Goal: Transaction & Acquisition: Purchase product/service

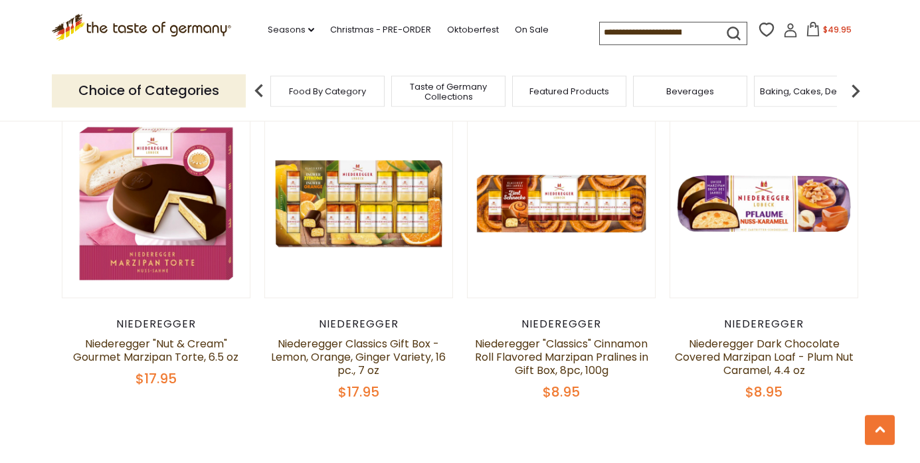
click at [823, 29] on span "$49.95" at bounding box center [837, 29] width 29 height 11
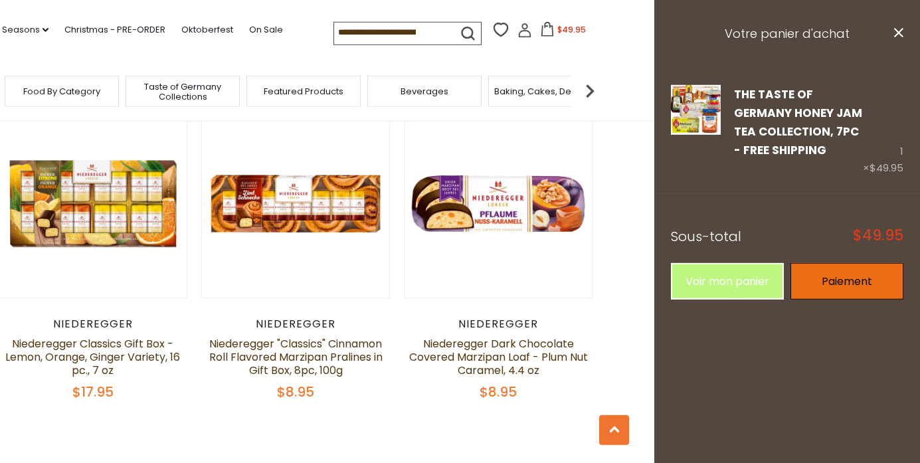
click at [835, 279] on link "Paiement" at bounding box center [846, 281] width 113 height 37
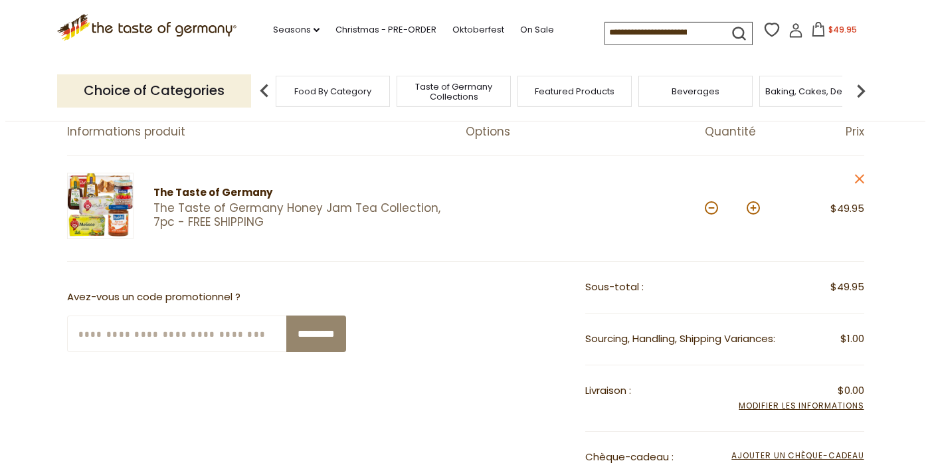
scroll to position [133, 0]
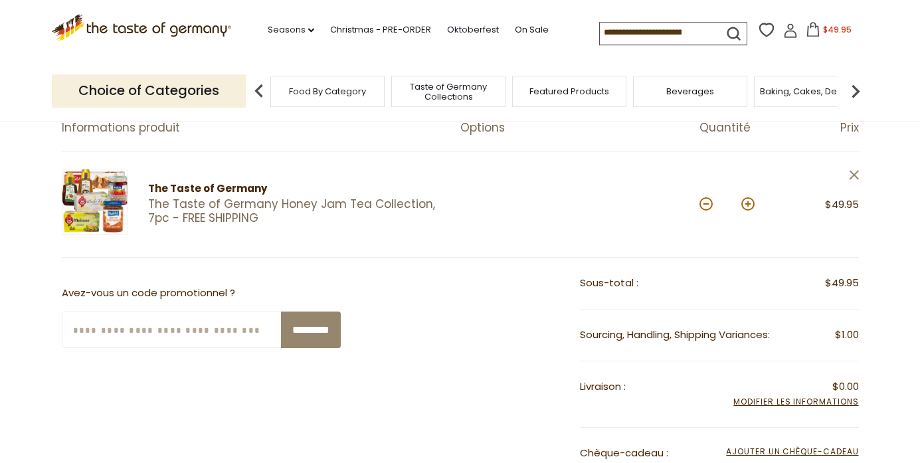
click at [853, 177] on icon at bounding box center [853, 175] width 9 height 9
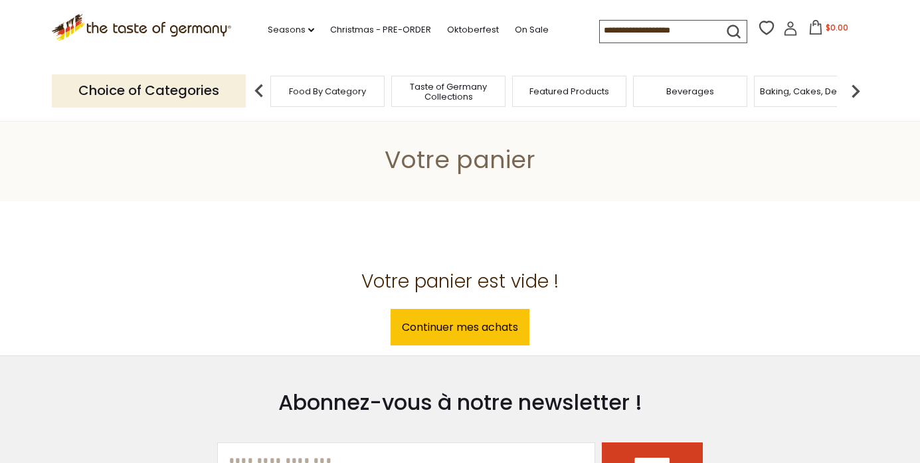
scroll to position [133, 0]
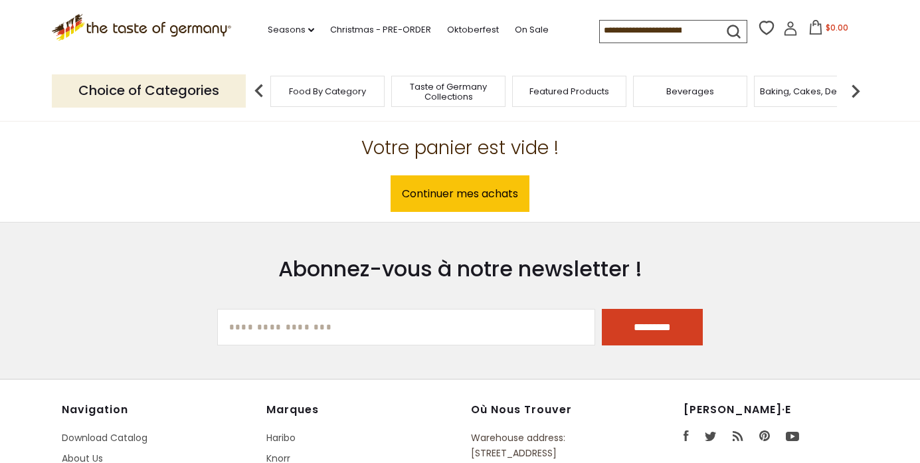
click at [458, 88] on span "Taste of Germany Collections" at bounding box center [448, 92] width 106 height 20
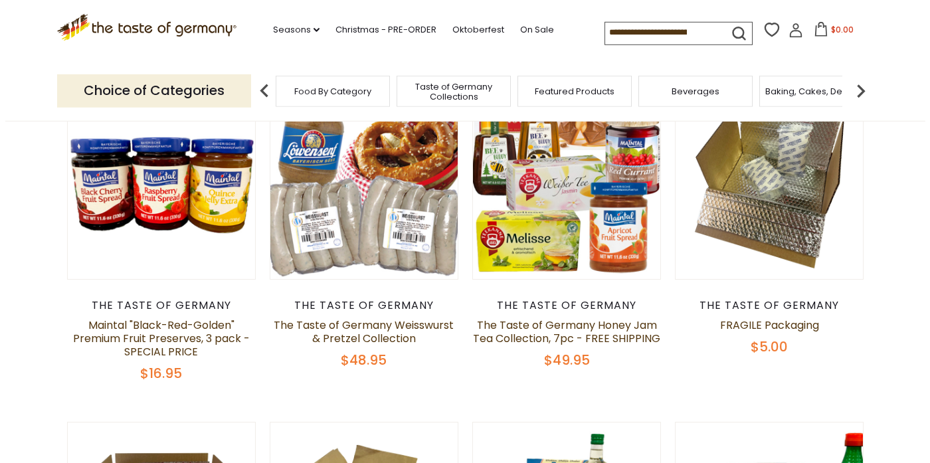
scroll to position [161, 0]
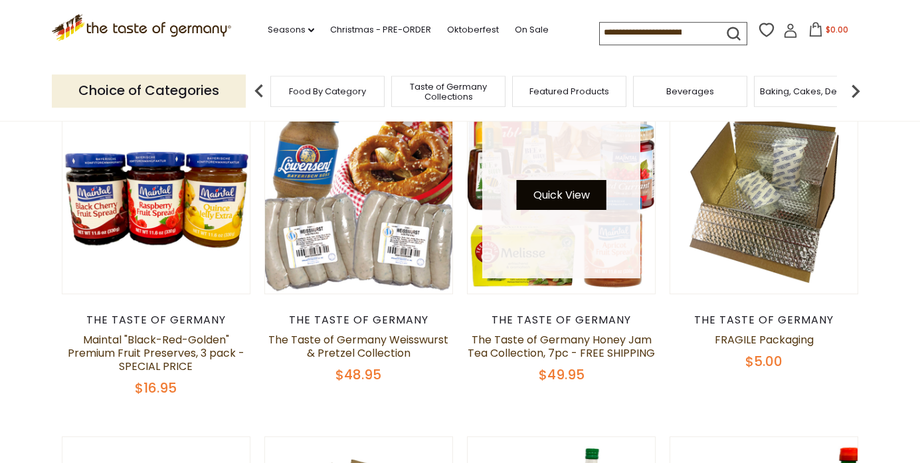
click at [565, 199] on button "Quick View" at bounding box center [562, 195] width 90 height 30
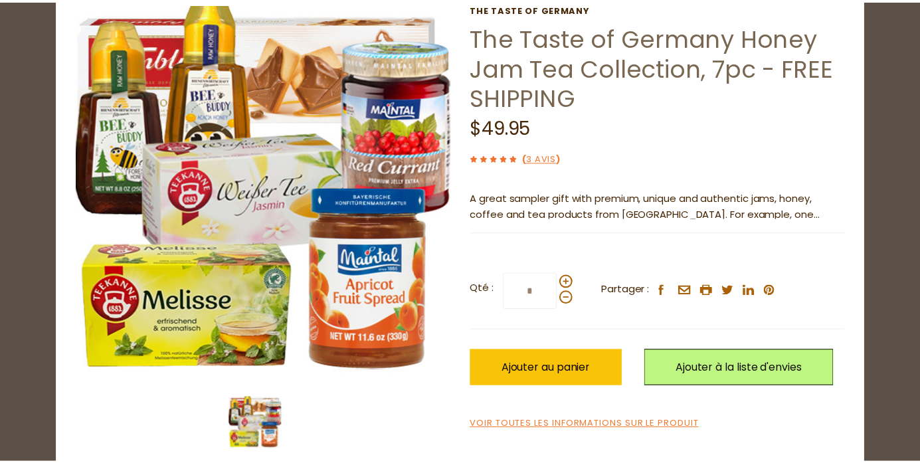
scroll to position [82, 0]
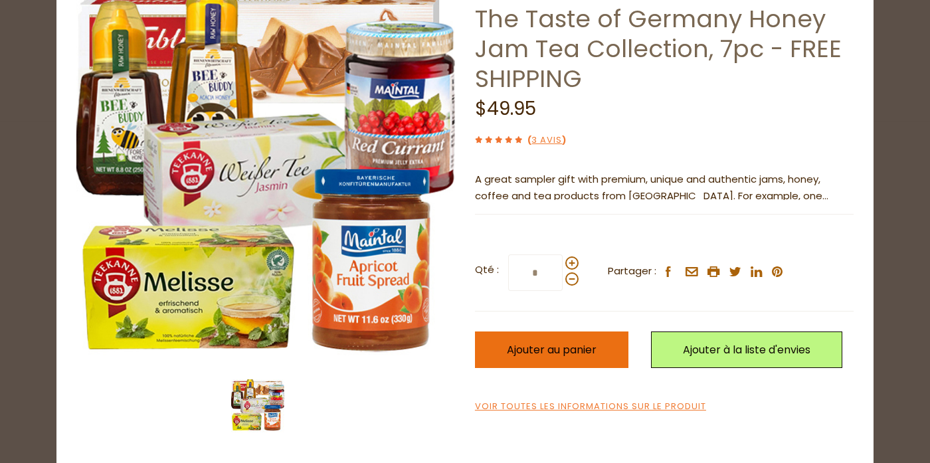
click at [593, 344] on span "Ajouter au panier" at bounding box center [552, 349] width 90 height 15
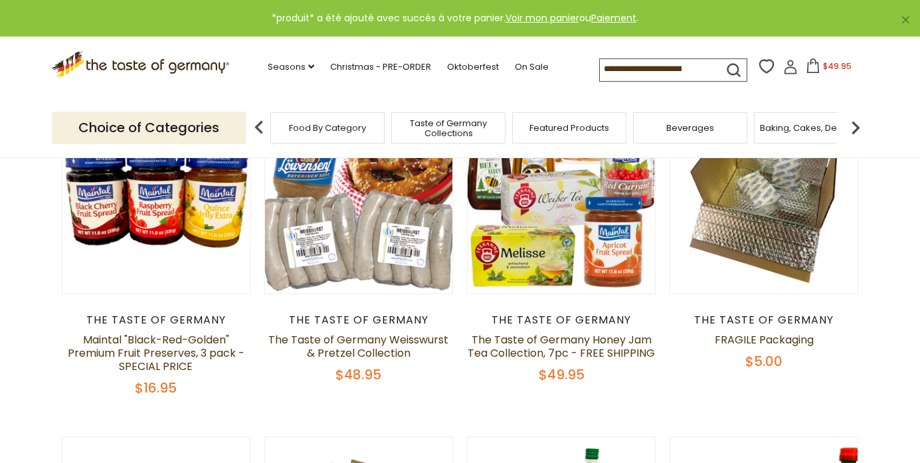
click at [823, 64] on span "$49.95" at bounding box center [837, 65] width 29 height 11
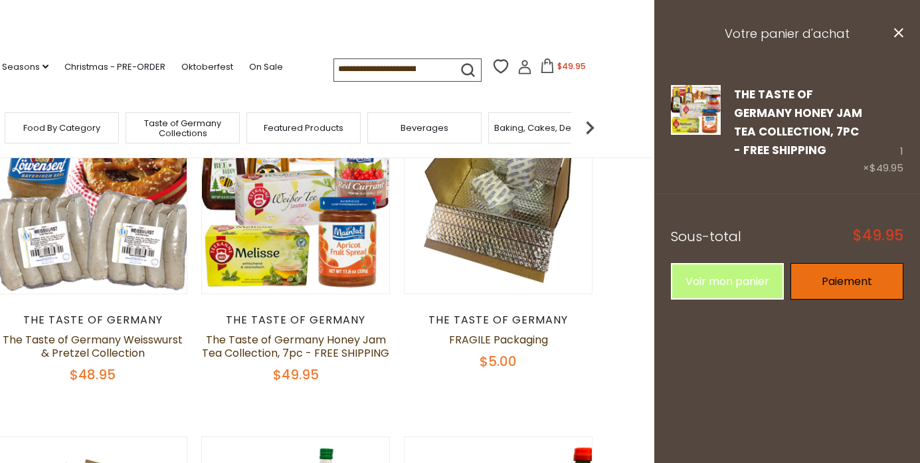
click at [837, 273] on link "Paiement" at bounding box center [846, 281] width 113 height 37
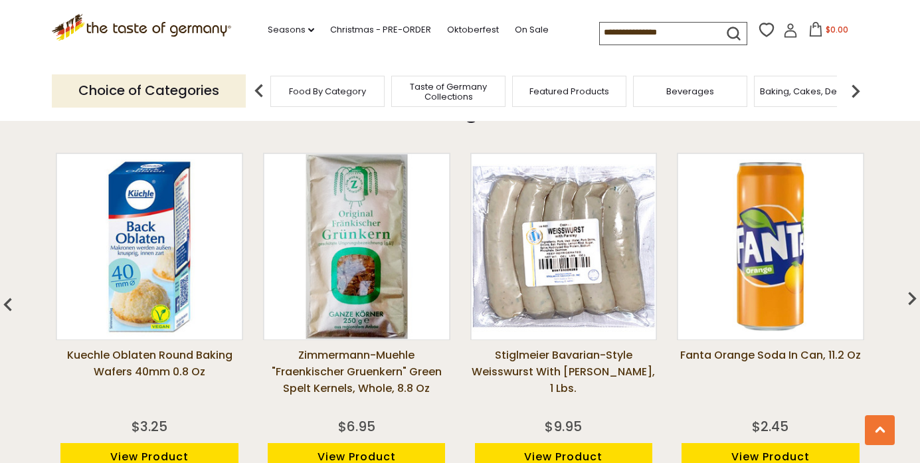
scroll to position [959, 0]
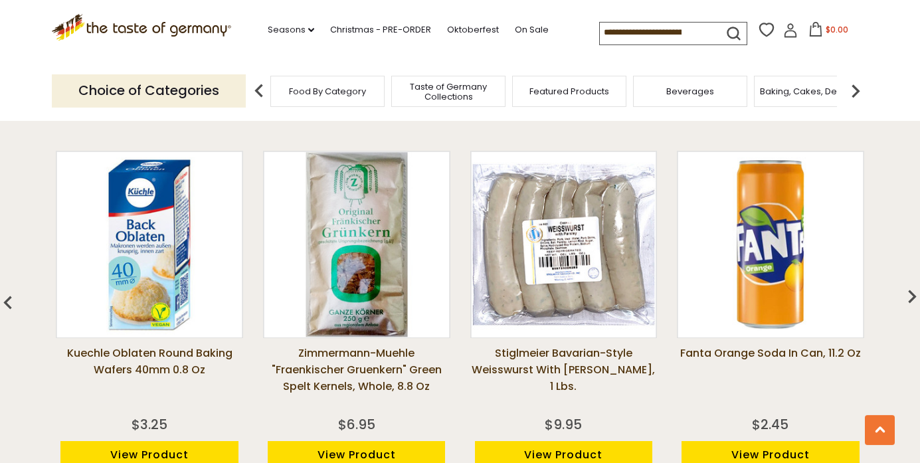
click at [343, 300] on img at bounding box center [356, 244] width 185 height 185
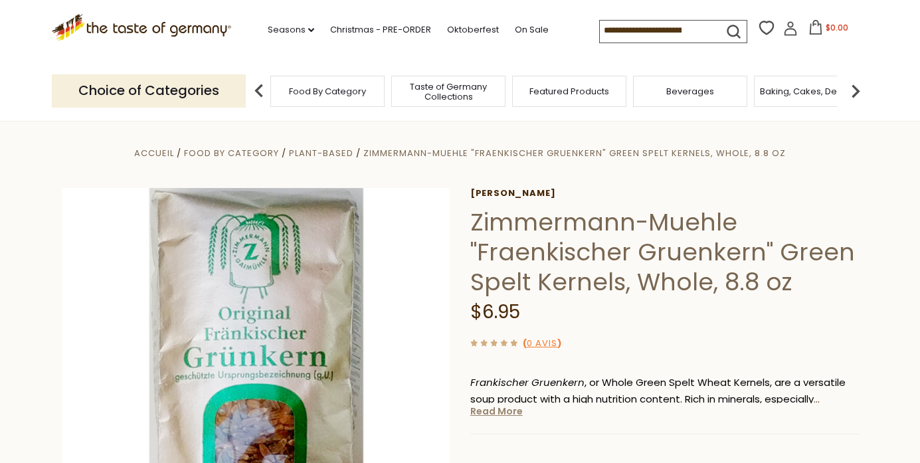
click at [503, 414] on link "Read More" at bounding box center [496, 410] width 52 height 13
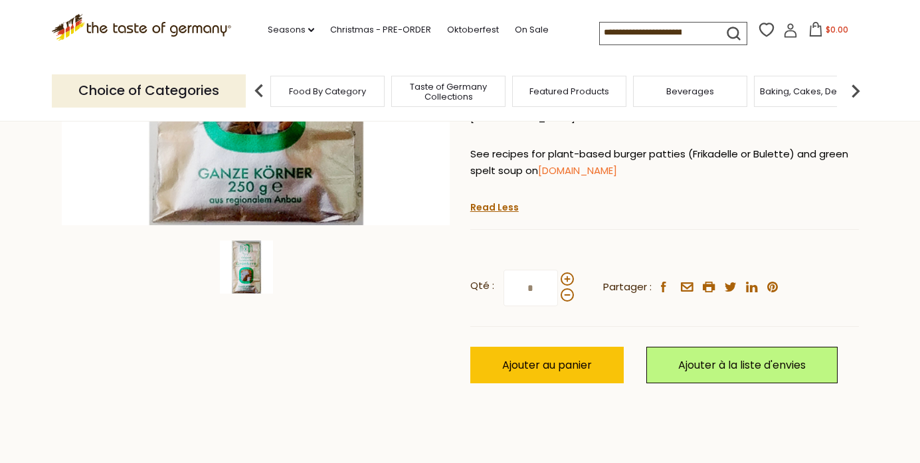
scroll to position [353, 0]
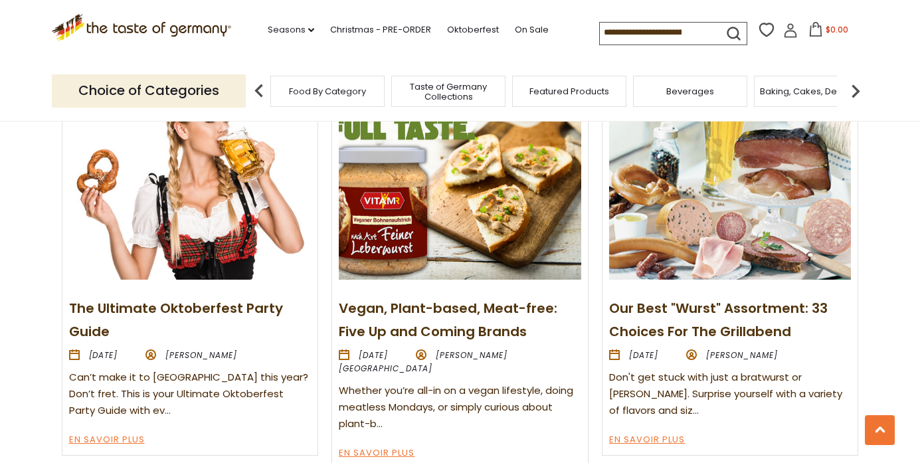
scroll to position [1476, 0]
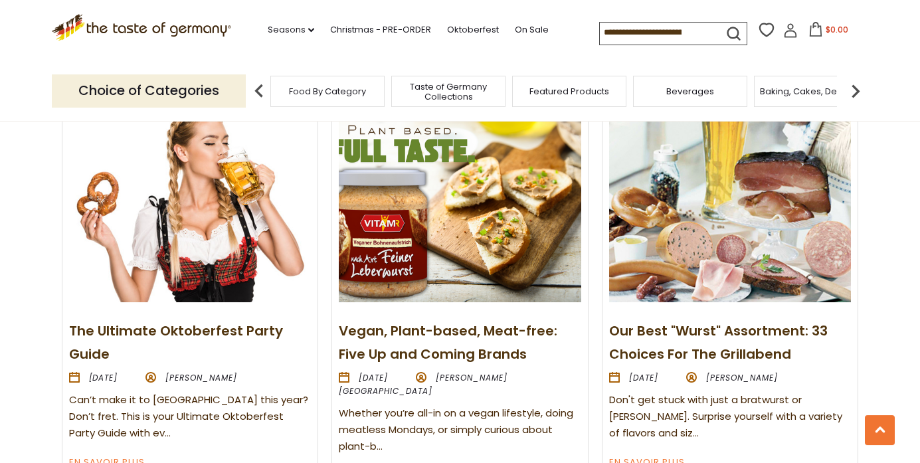
click at [373, 253] on img at bounding box center [460, 211] width 242 height 181
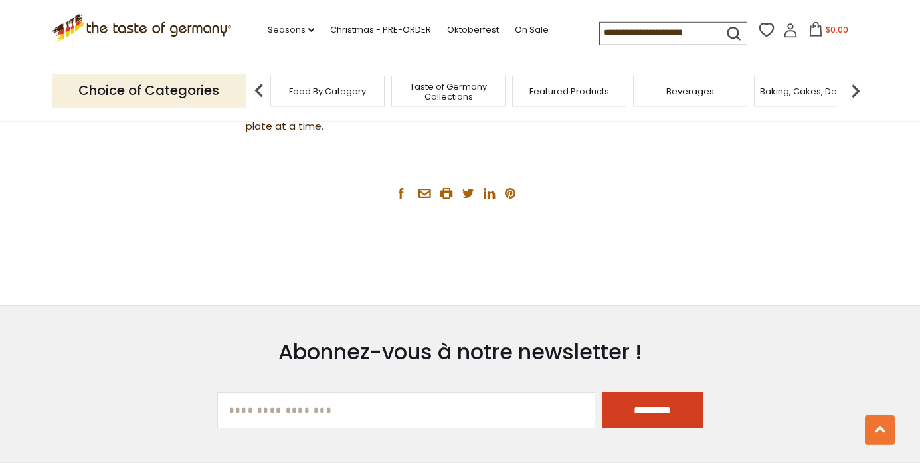
scroll to position [2540, 0]
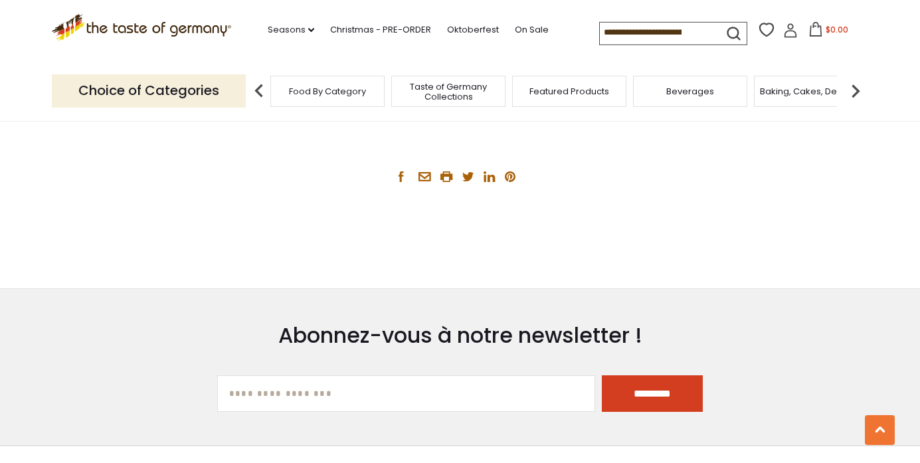
click at [203, 88] on p "Choice of Categories" at bounding box center [149, 90] width 194 height 33
click at [293, 87] on span "Food By Category" at bounding box center [327, 91] width 77 height 10
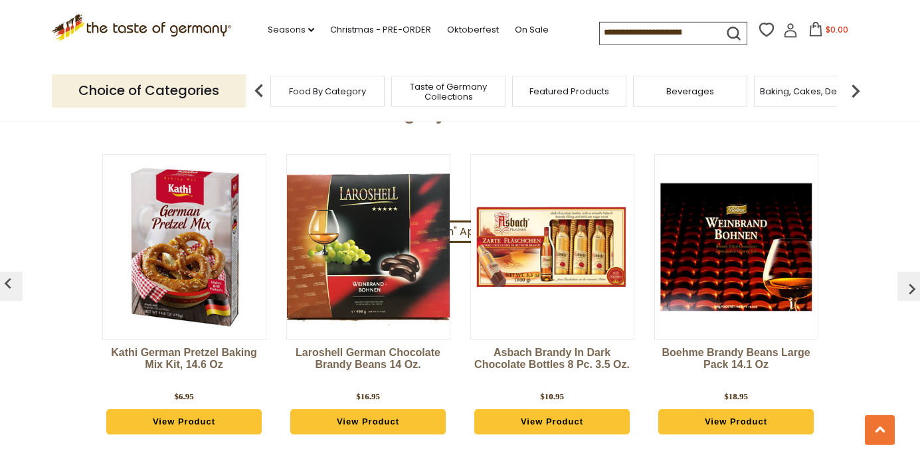
scroll to position [3290, 0]
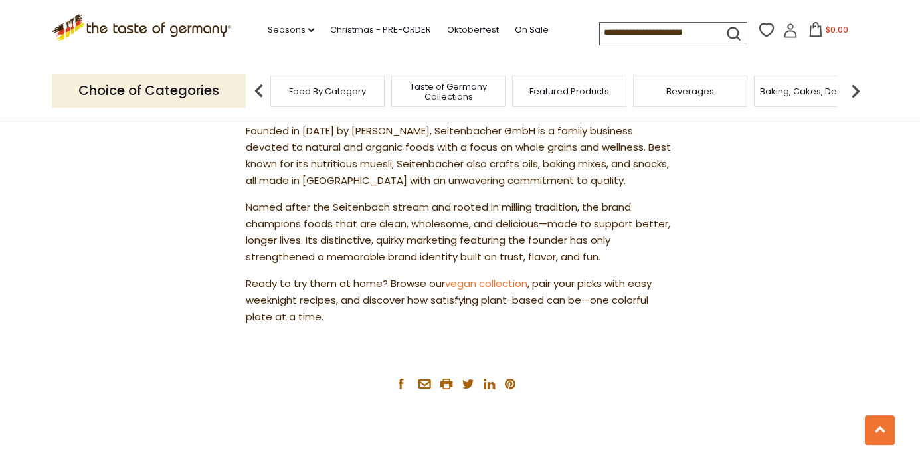
scroll to position [2330, 0]
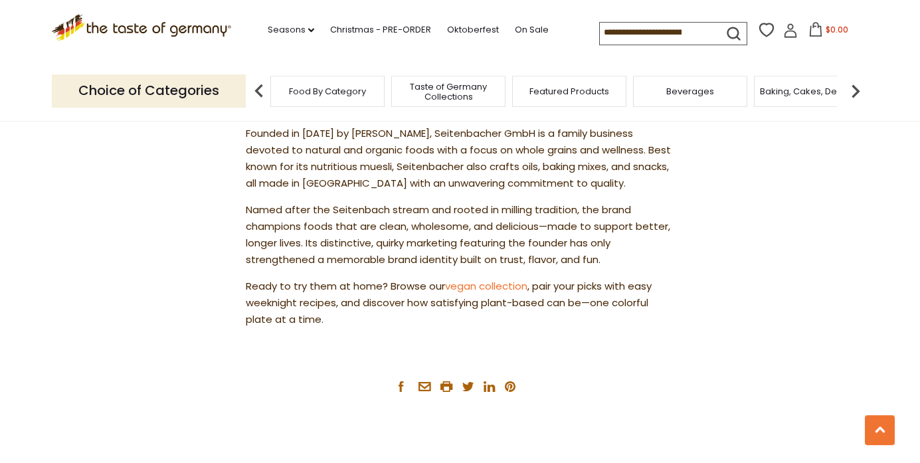
click at [600, 33] on input at bounding box center [656, 32] width 112 height 19
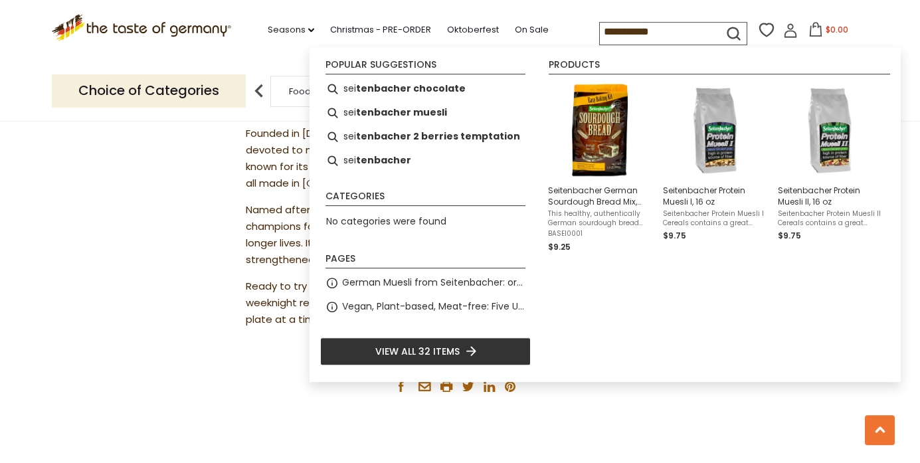
type input "**********"
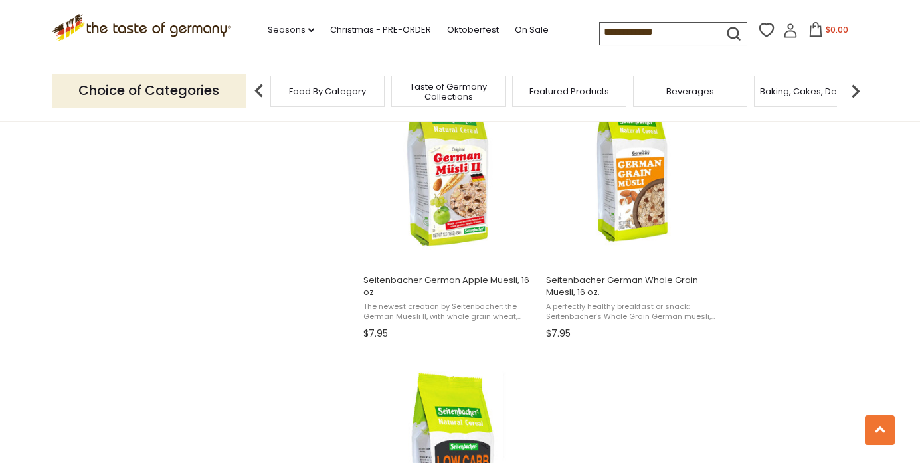
scroll to position [2028, 0]
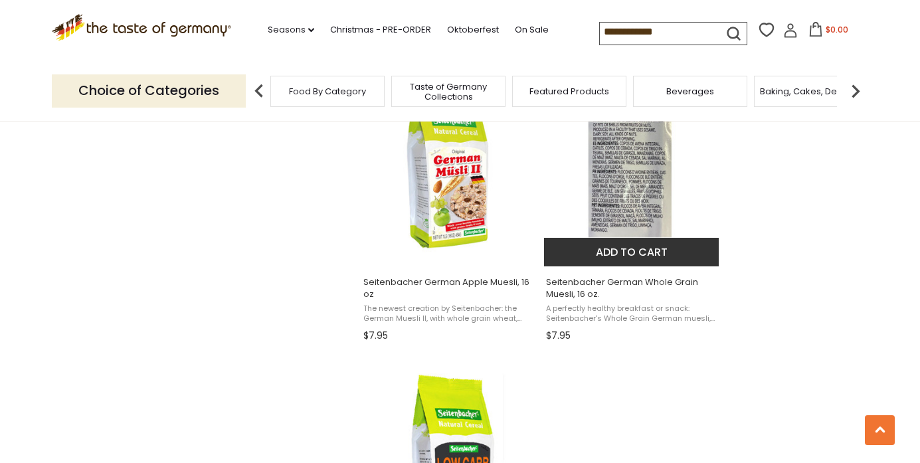
click at [562, 292] on span "Seitenbacher German Whole Grain Muesli, 16 oz." at bounding box center [632, 288] width 172 height 24
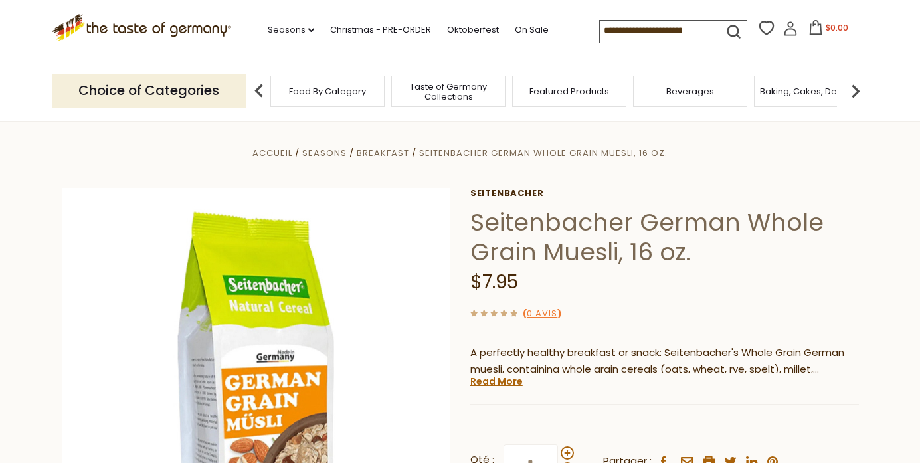
click at [661, 33] on input at bounding box center [656, 30] width 112 height 19
type input "*****"
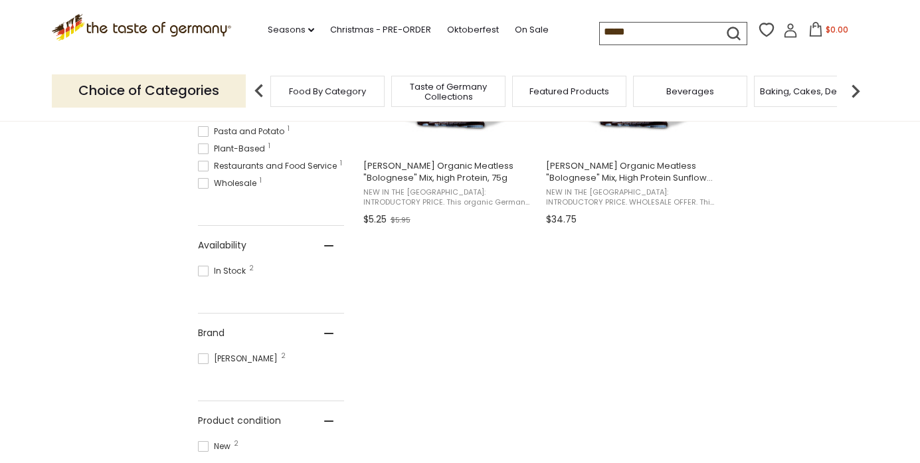
scroll to position [407, 0]
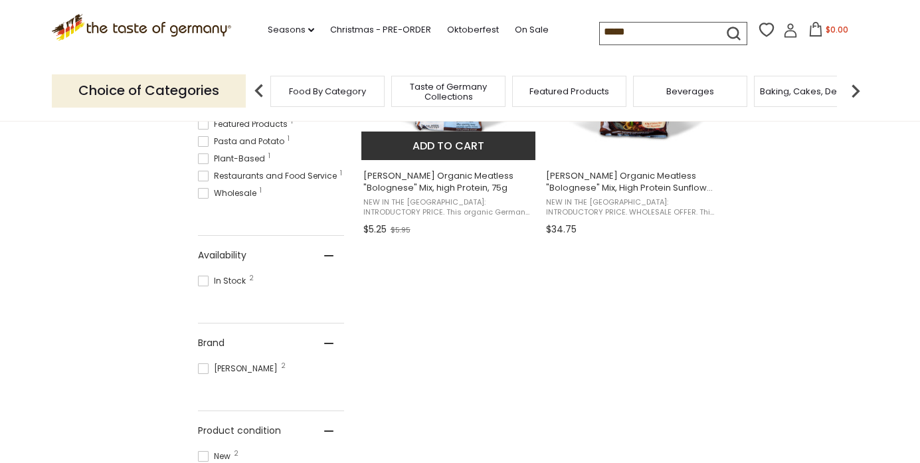
click at [403, 181] on span "[PERSON_NAME] Organic Meatless "Bolognese" Mix, high Protein, 75g" at bounding box center [449, 182] width 172 height 24
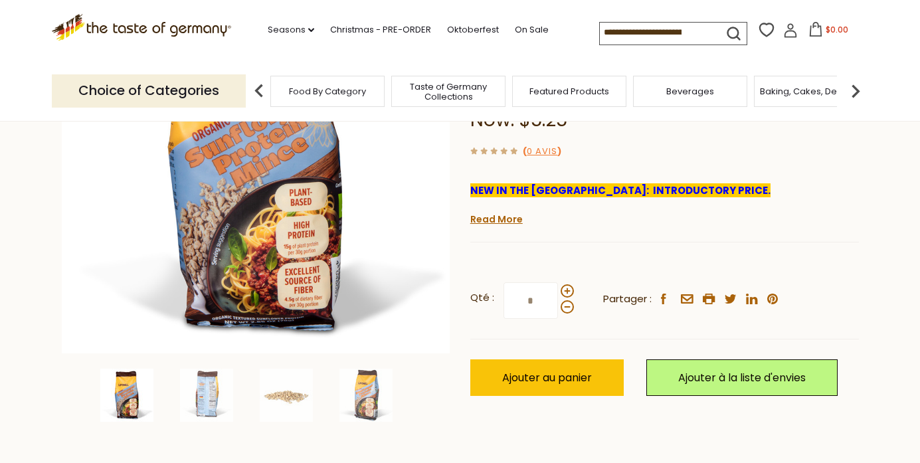
scroll to position [255, 0]
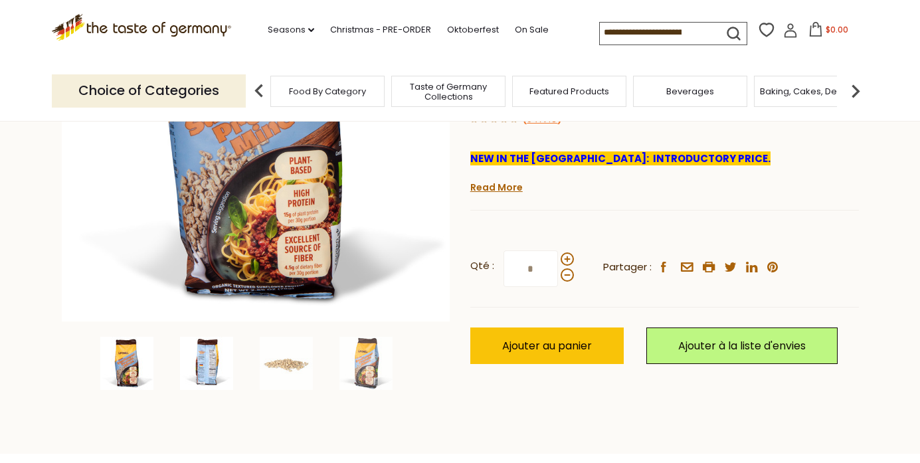
click at [213, 365] on img at bounding box center [206, 363] width 53 height 53
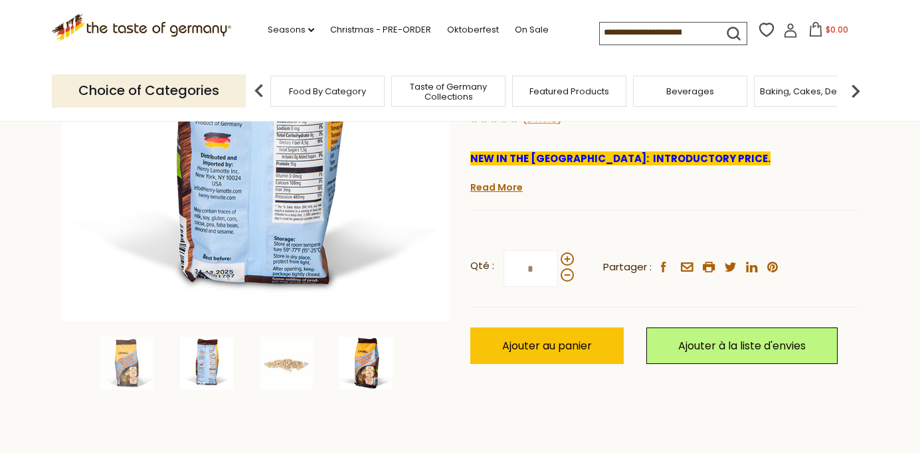
click at [377, 375] on img at bounding box center [365, 363] width 53 height 53
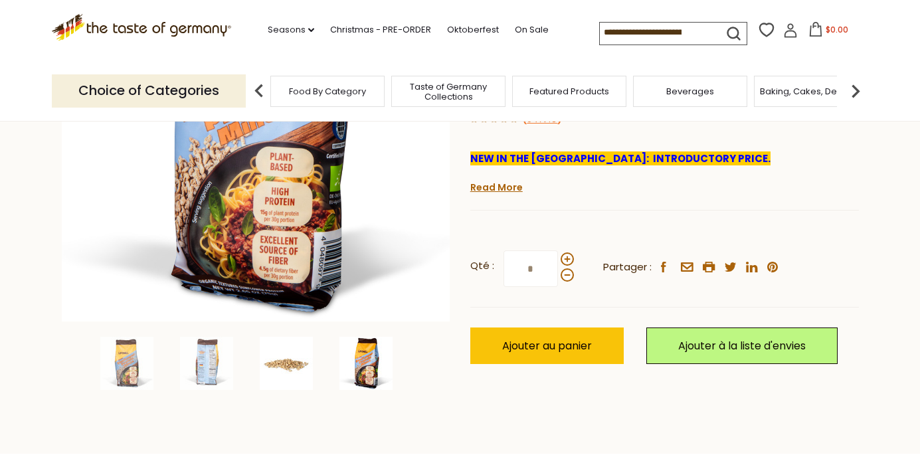
click at [283, 356] on img at bounding box center [286, 363] width 53 height 53
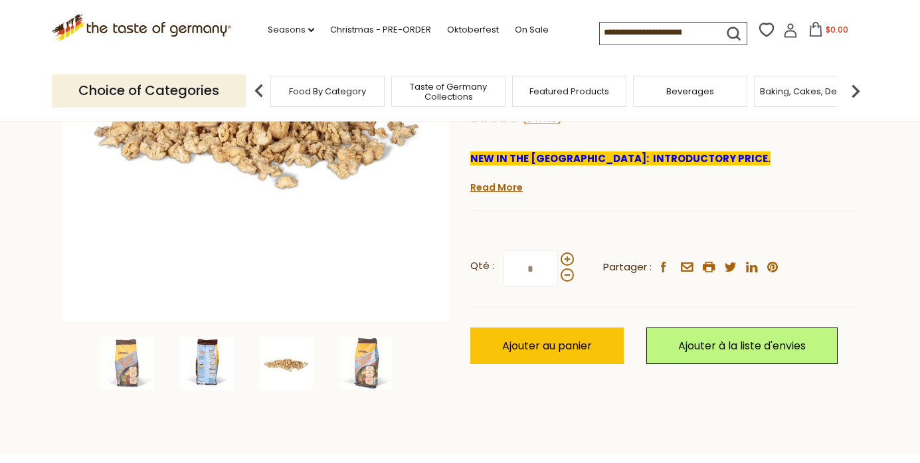
click at [209, 375] on img at bounding box center [206, 363] width 53 height 53
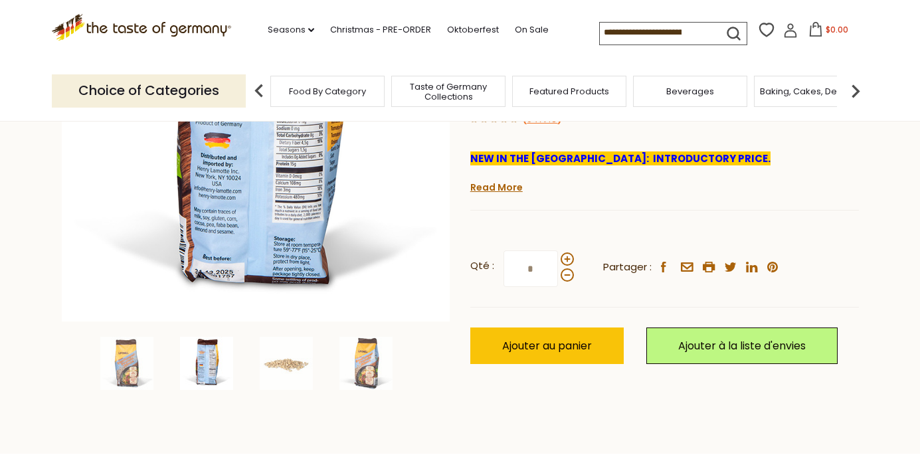
click at [208, 360] on img at bounding box center [206, 363] width 53 height 53
click at [131, 369] on img at bounding box center [126, 363] width 53 height 53
